Goal: Information Seeking & Learning: Learn about a topic

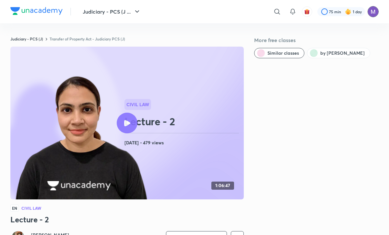
click at [375, 16] on picture at bounding box center [372, 11] width 11 height 11
click at [374, 13] on img at bounding box center [372, 11] width 11 height 11
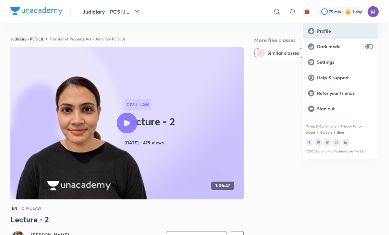
click at [330, 31] on p "Profile" at bounding box center [345, 31] width 56 height 6
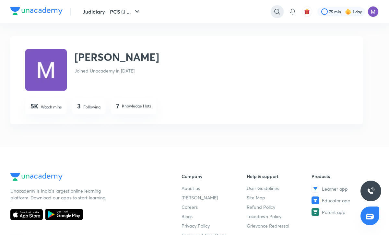
click at [278, 15] on icon at bounding box center [277, 12] width 8 height 8
type input "enrollments"
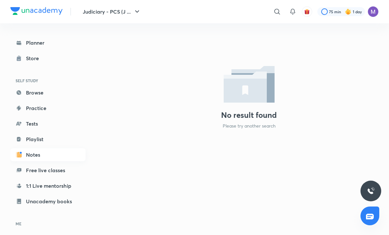
click at [48, 156] on link "Notes" at bounding box center [47, 154] width 75 height 13
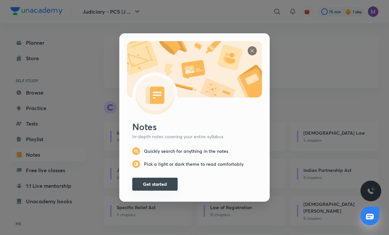
click at [152, 182] on button "Get started" at bounding box center [154, 184] width 45 height 13
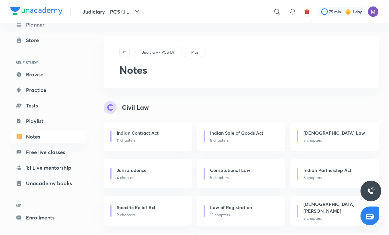
scroll to position [41, 0]
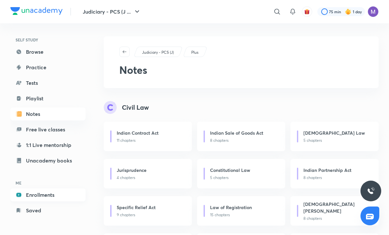
click at [55, 196] on link "Enrollments" at bounding box center [47, 195] width 75 height 13
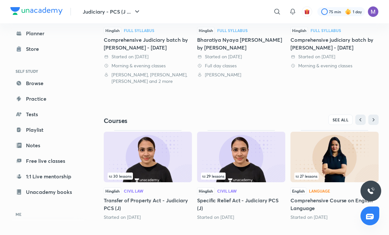
scroll to position [145, 0]
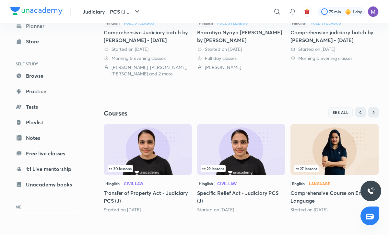
click at [345, 111] on span "SEE ALL" at bounding box center [340, 112] width 16 height 5
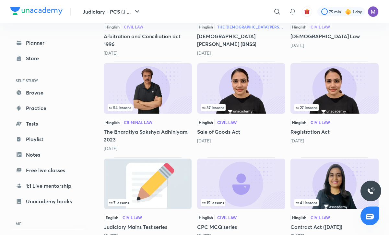
scroll to position [643, 0]
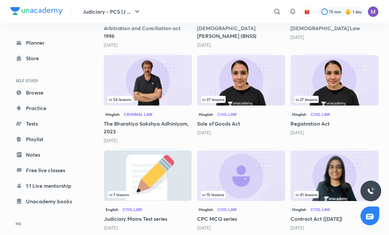
click at [307, 193] on span "41 lessons" at bounding box center [306, 195] width 22 height 4
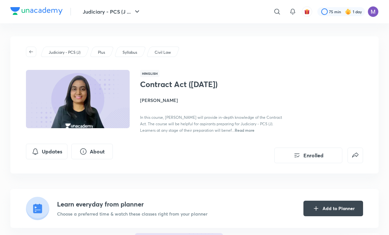
click at [309, 100] on div "Contract Act ([DATE]) [PERSON_NAME] In this course, [PERSON_NAME] will provide …" at bounding box center [251, 107] width 223 height 54
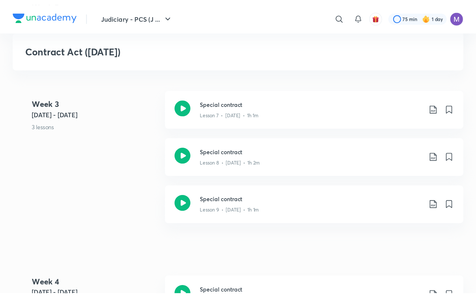
scroll to position [661, 0]
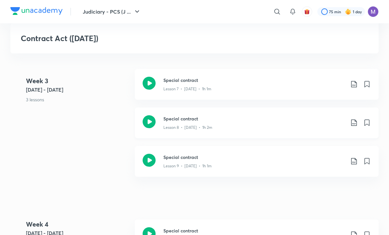
click at [187, 126] on p "Lesson 8 • [DATE] • 1h 2m" at bounding box center [187, 128] width 49 height 6
